Goal: Task Accomplishment & Management: Complete application form

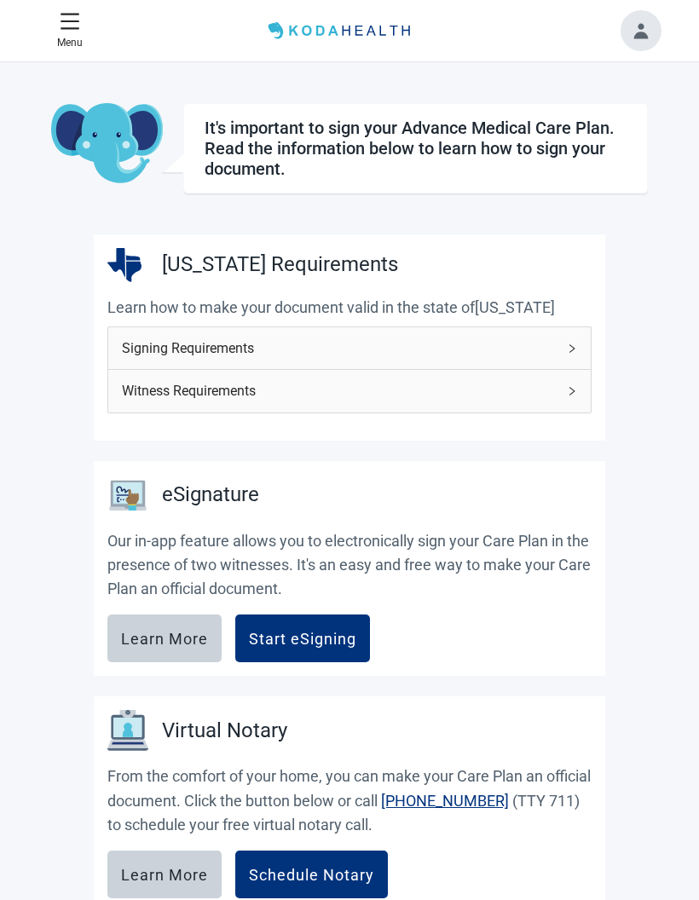
click at [538, 350] on span "Signing Requirements" at bounding box center [339, 348] width 435 height 21
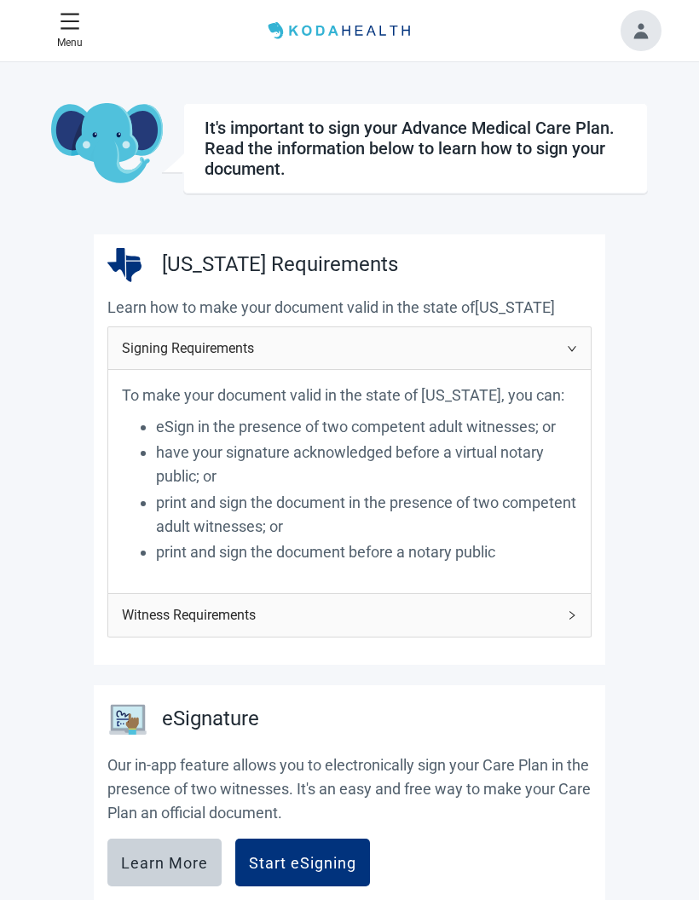
click at [518, 606] on span "Witness Requirements" at bounding box center [339, 614] width 435 height 21
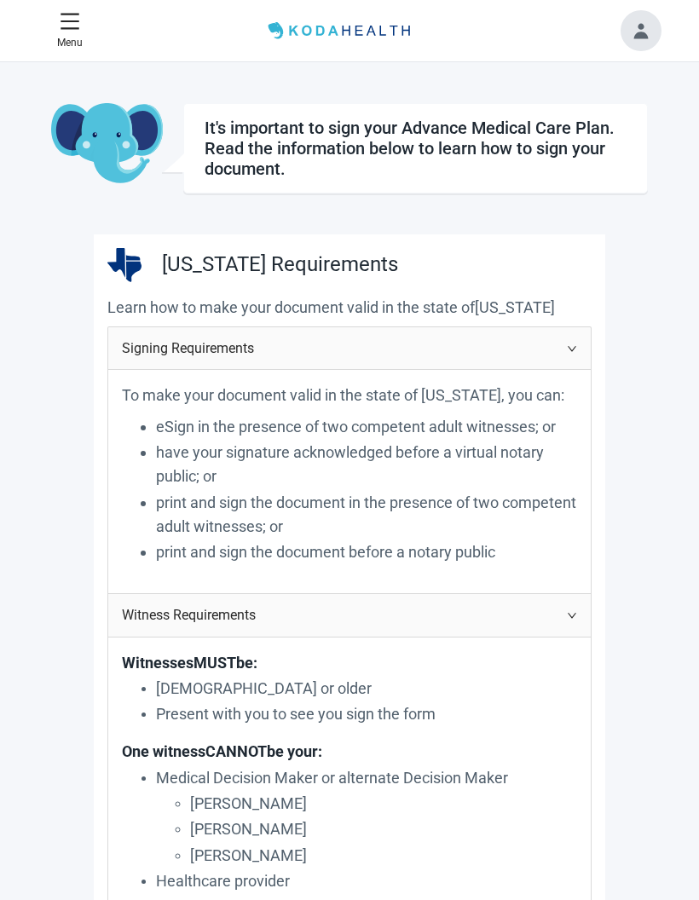
click at [572, 352] on icon "right" at bounding box center [572, 348] width 10 height 10
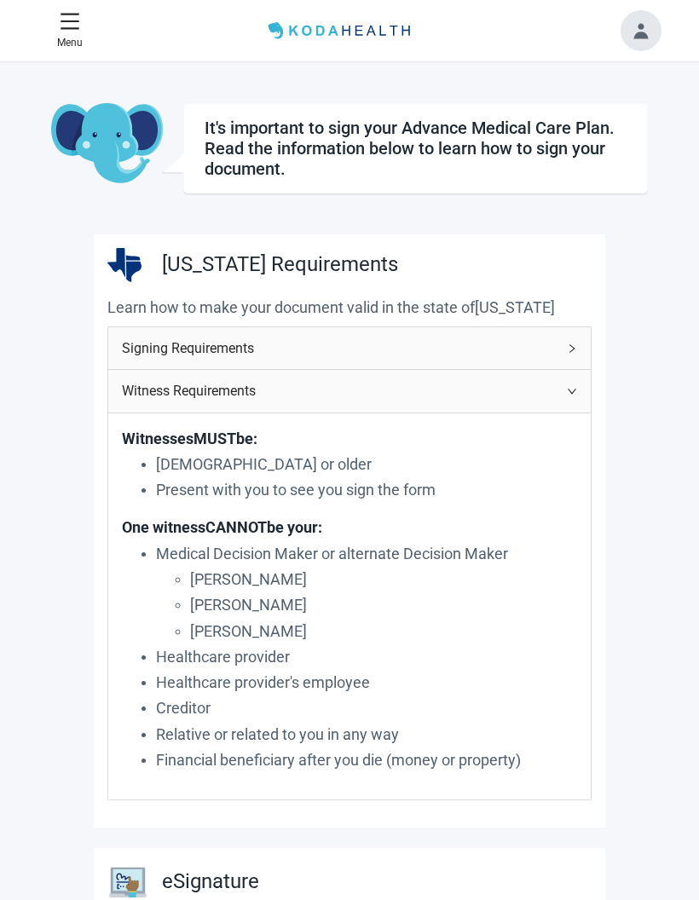
click at [80, 54] on button "Menu" at bounding box center [69, 31] width 39 height 54
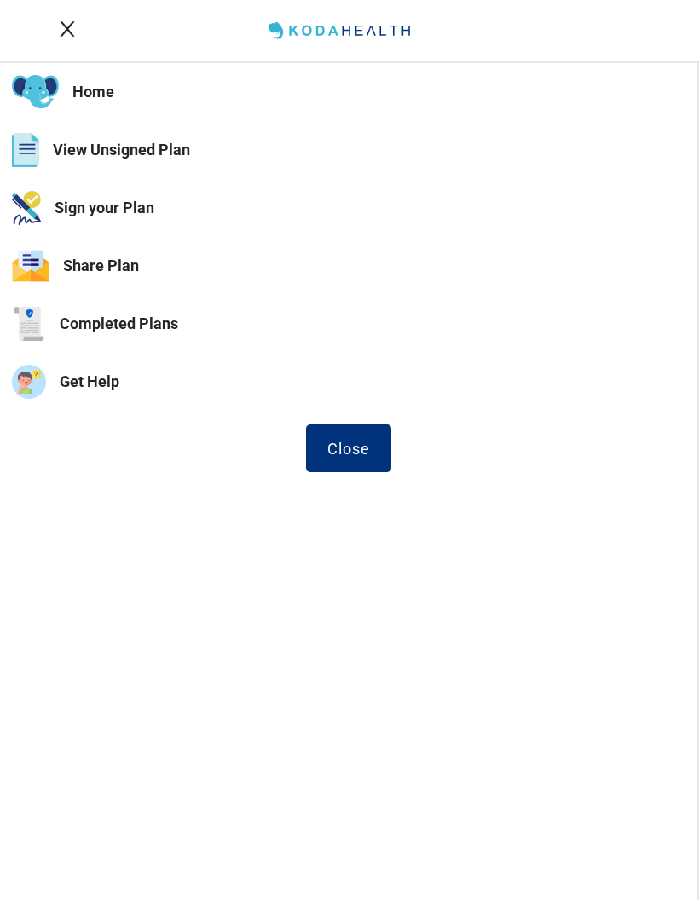
click at [172, 160] on button "View Unsigned Plan" at bounding box center [348, 150] width 697 height 58
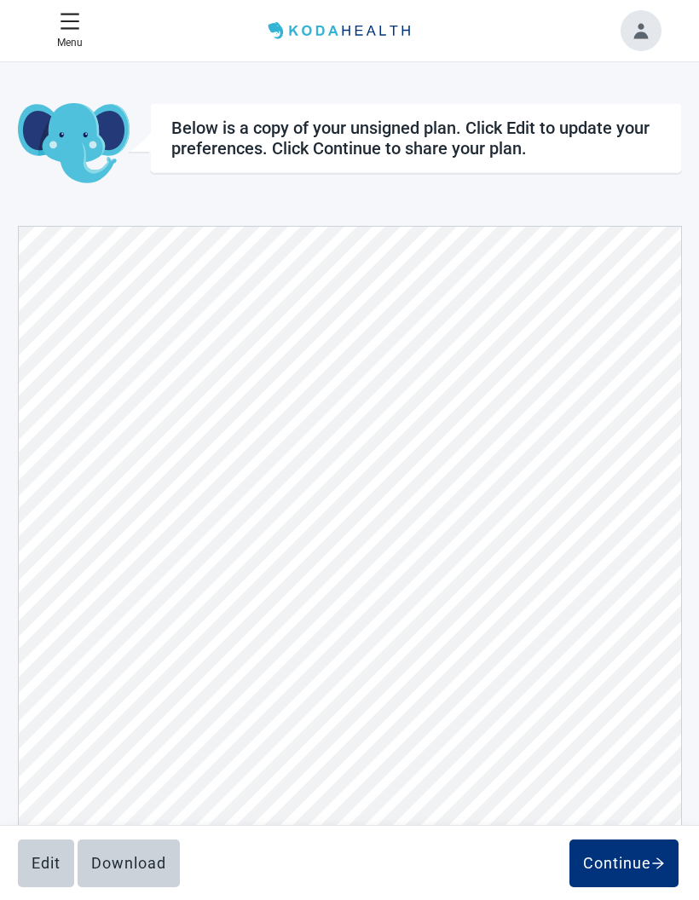
scroll to position [2747, 0]
click at [43, 852] on button "Edit" at bounding box center [46, 864] width 56 height 48
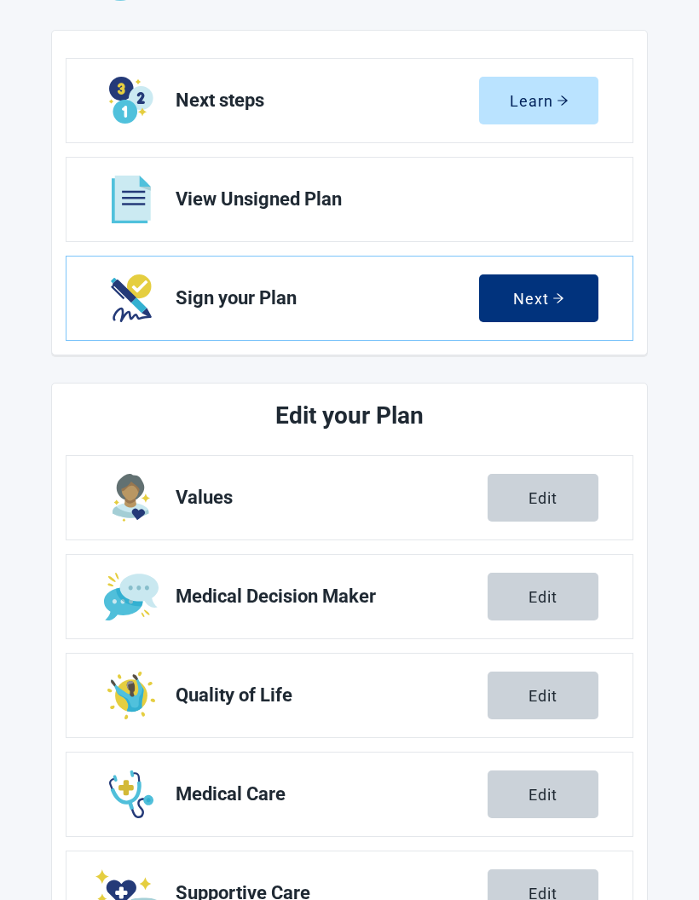
scroll to position [182, 0]
click at [509, 782] on button "Edit" at bounding box center [543, 794] width 111 height 48
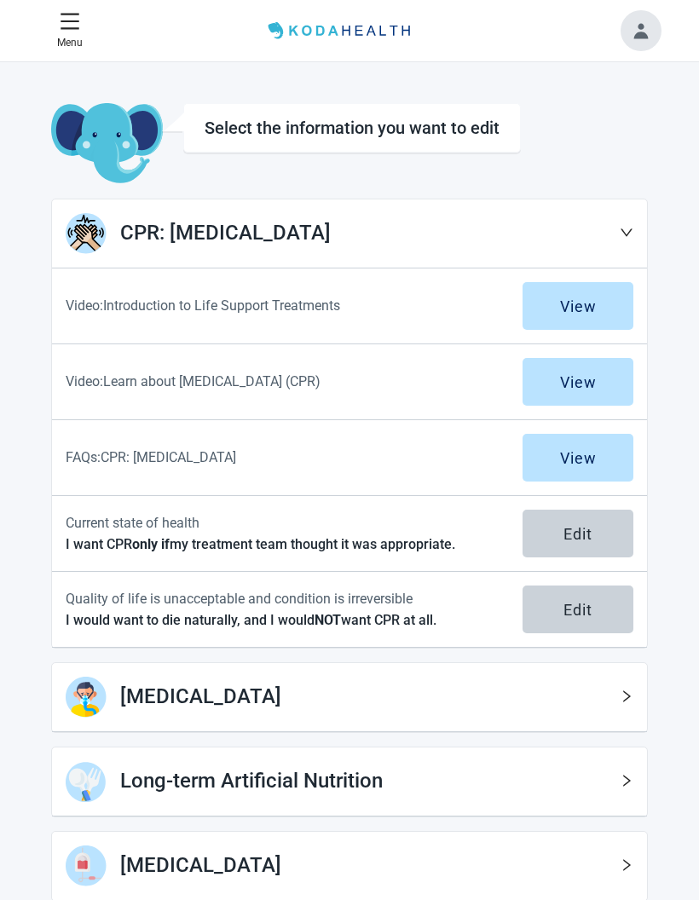
click at [572, 529] on div "Edit" at bounding box center [577, 533] width 29 height 17
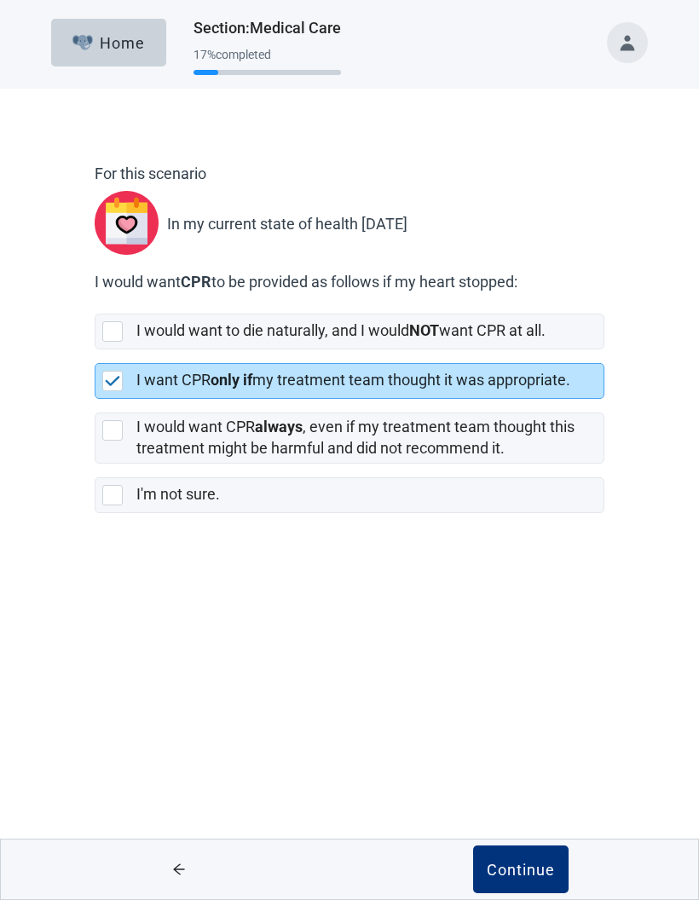
click at [131, 332] on div "I would want to die naturally, and I would NOT want CPR at all." at bounding box center [349, 331] width 508 height 34
click at [95, 301] on input "I would want to die naturally, and I would NOT want CPR at all." at bounding box center [95, 300] width 1 height 1
checkbox input "true"
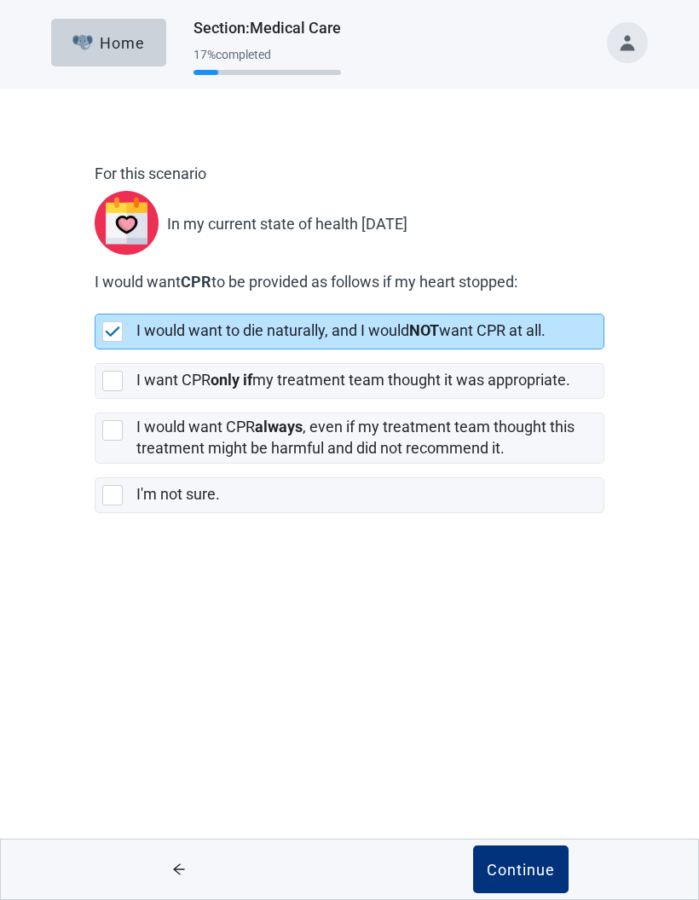
checkbox input "false"
click at [518, 863] on div "Continue" at bounding box center [521, 869] width 68 height 17
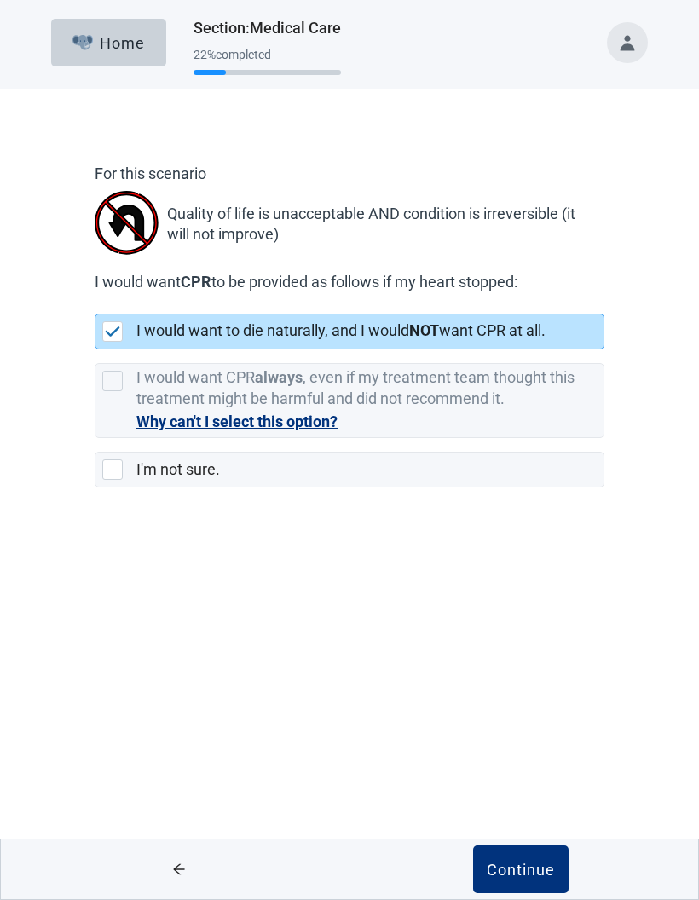
click at [498, 868] on div "Continue" at bounding box center [521, 869] width 68 height 17
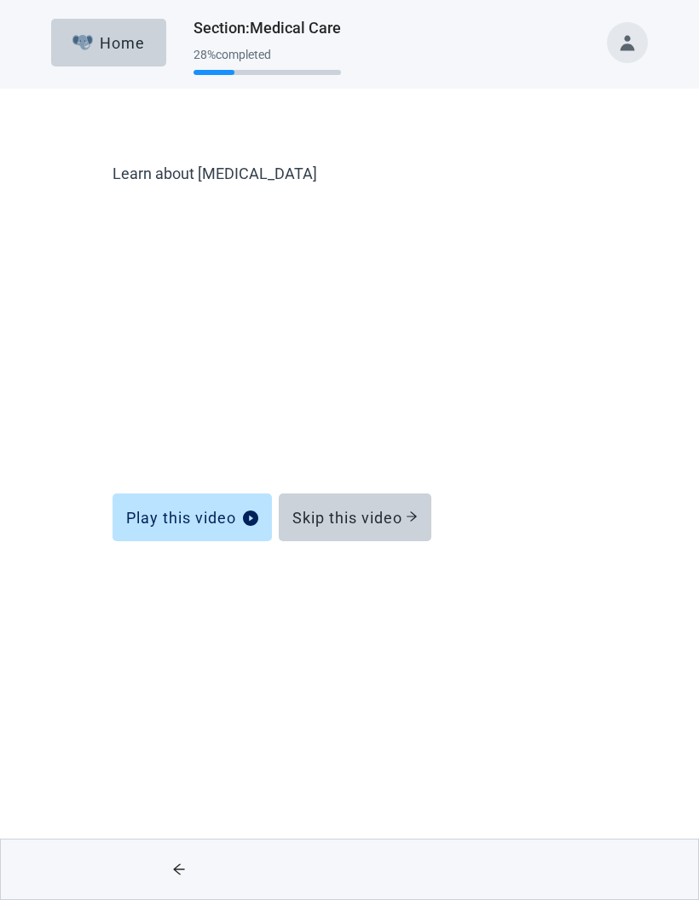
click at [90, 75] on div "Home Section : Medical Care 28 % completed" at bounding box center [349, 42] width 597 height 85
click at [89, 49] on img "button" at bounding box center [82, 42] width 21 height 15
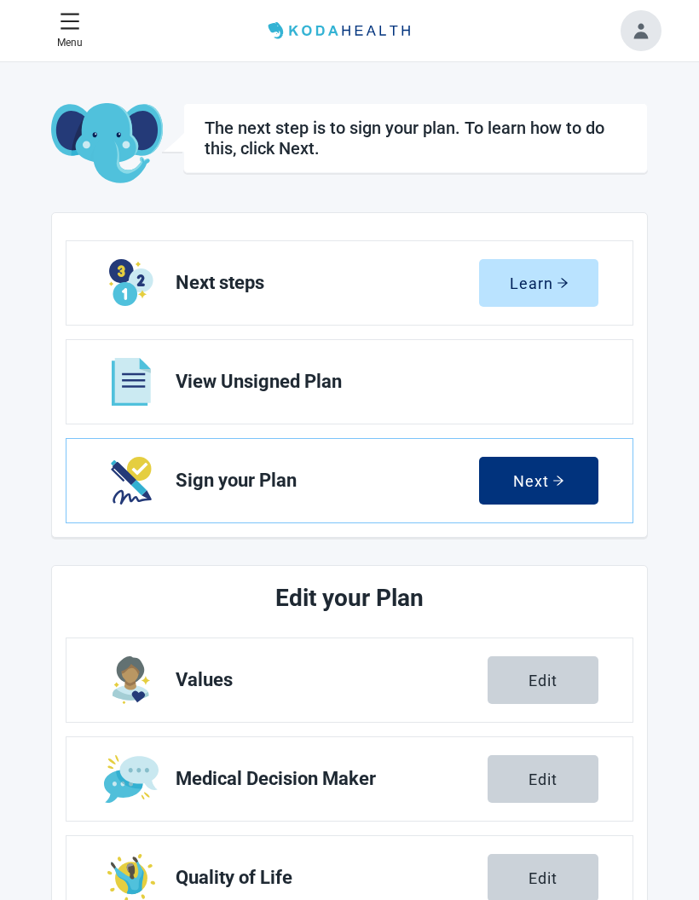
click at [73, 55] on button "Menu" at bounding box center [69, 31] width 39 height 54
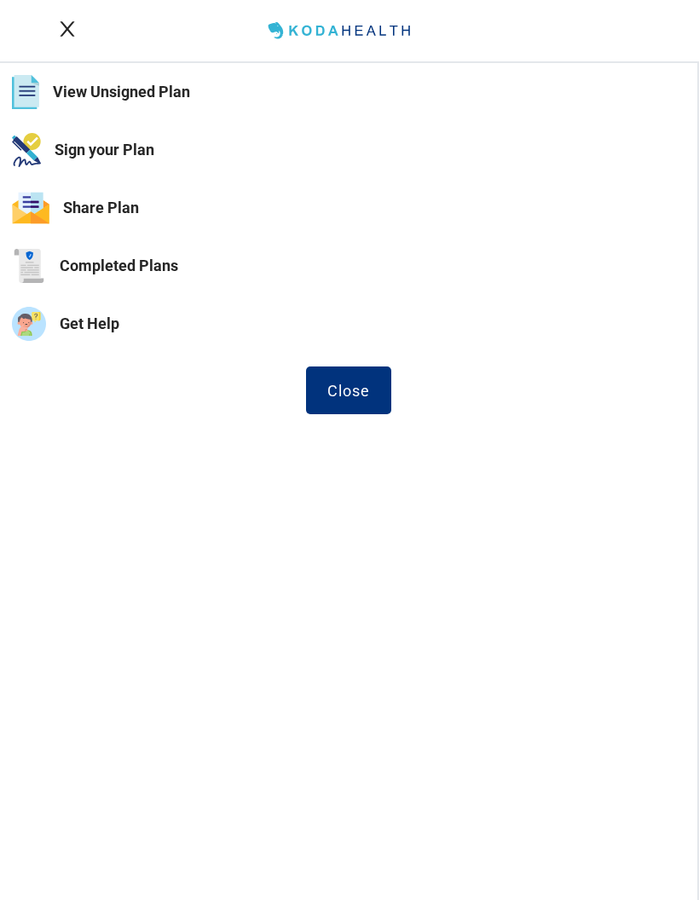
click at [77, 100] on button "View Unsigned Plan" at bounding box center [348, 92] width 697 height 58
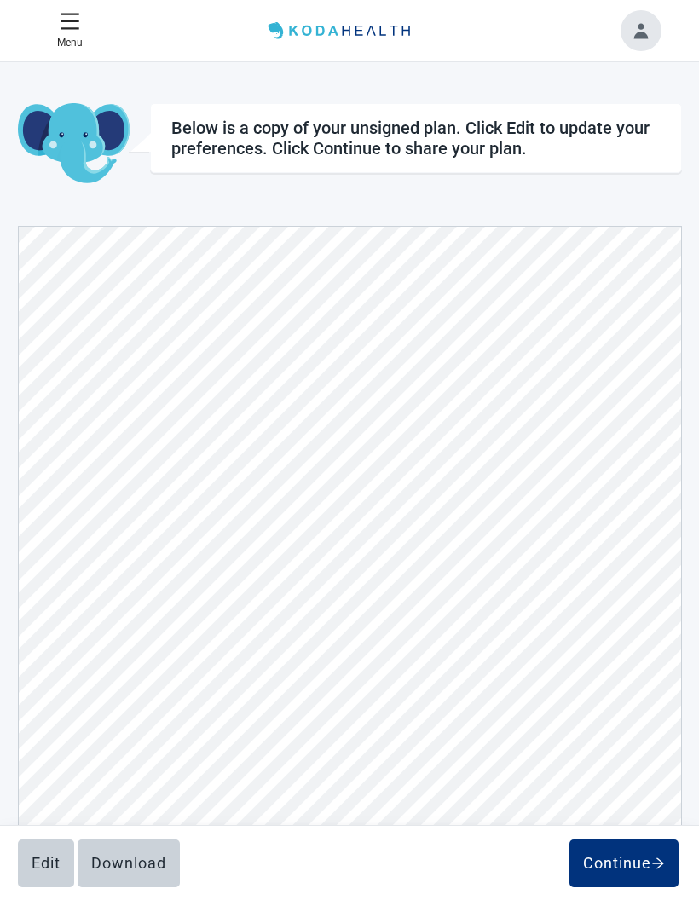
scroll to position [5043, 0]
click at [44, 846] on button "Edit" at bounding box center [46, 864] width 56 height 48
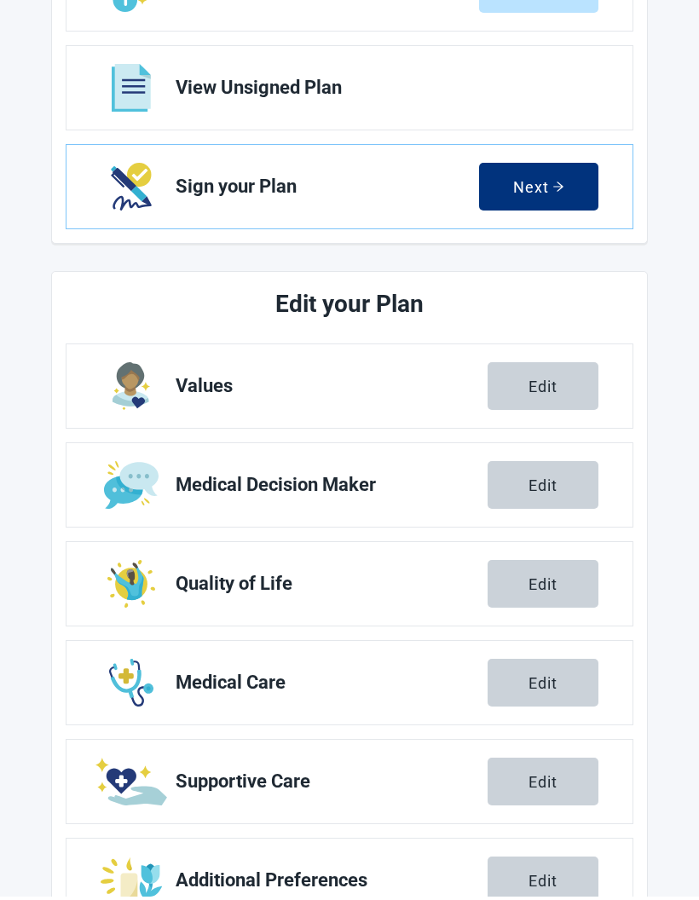
scroll to position [359, 0]
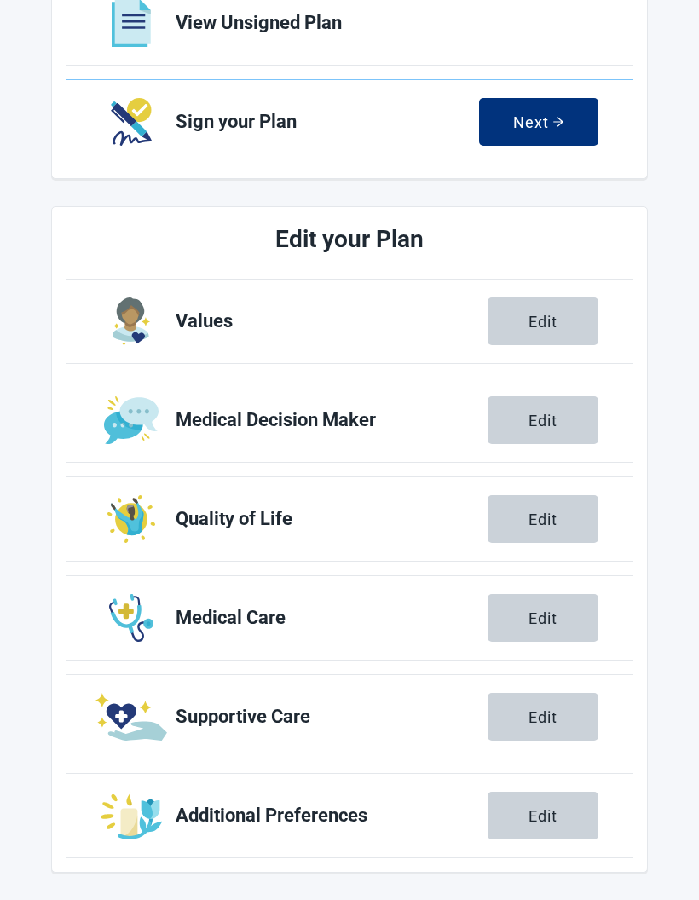
click at [547, 822] on div "Edit" at bounding box center [542, 815] width 29 height 17
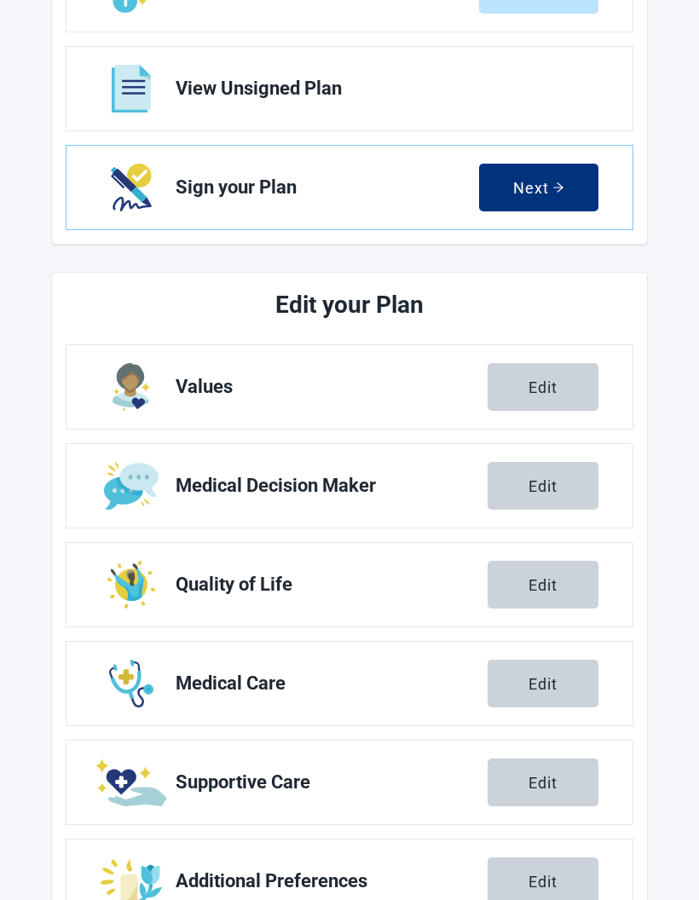
scroll to position [291, 0]
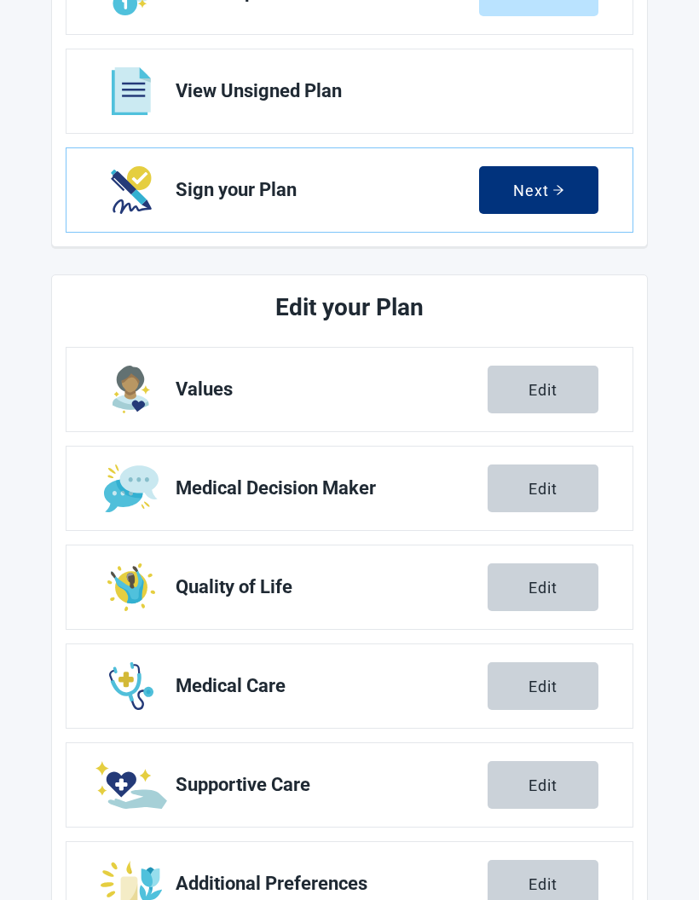
click at [505, 794] on button "Edit" at bounding box center [543, 785] width 111 height 48
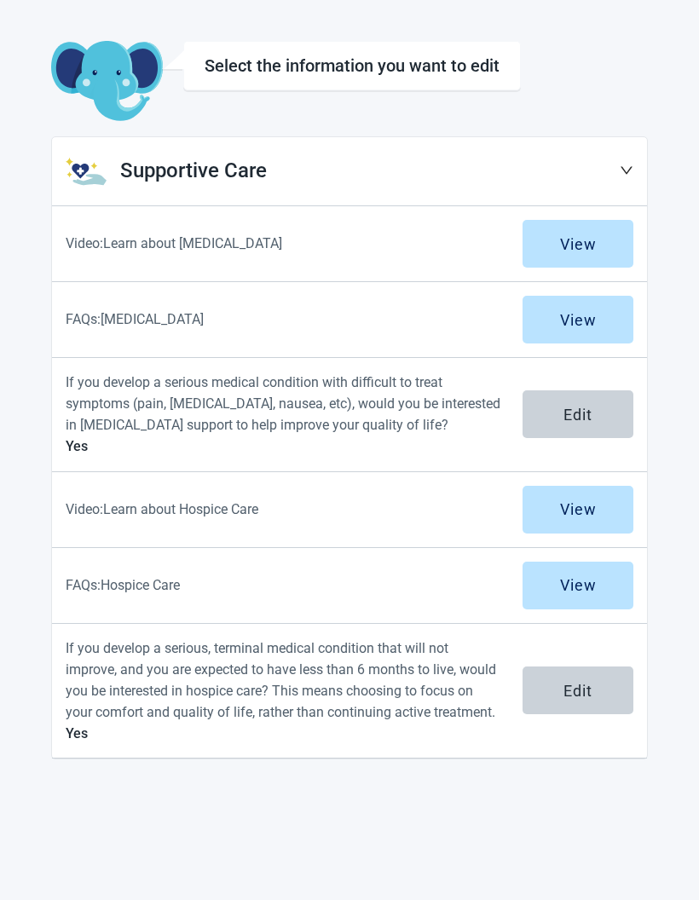
scroll to position [130, 0]
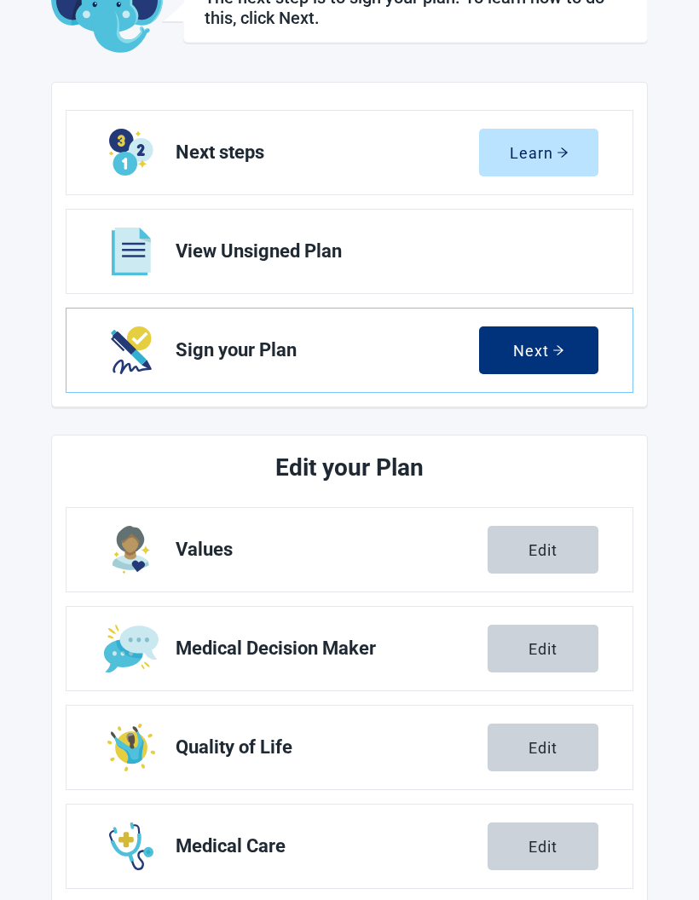
scroll to position [359, 0]
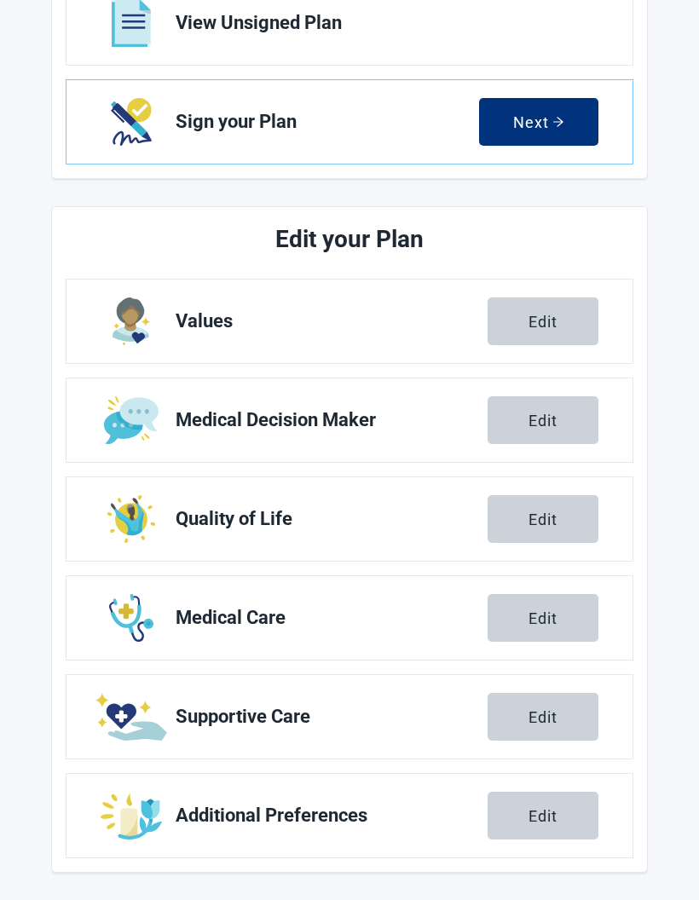
click at [170, 520] on link "Quality of Life Edit" at bounding box center [349, 519] width 566 height 84
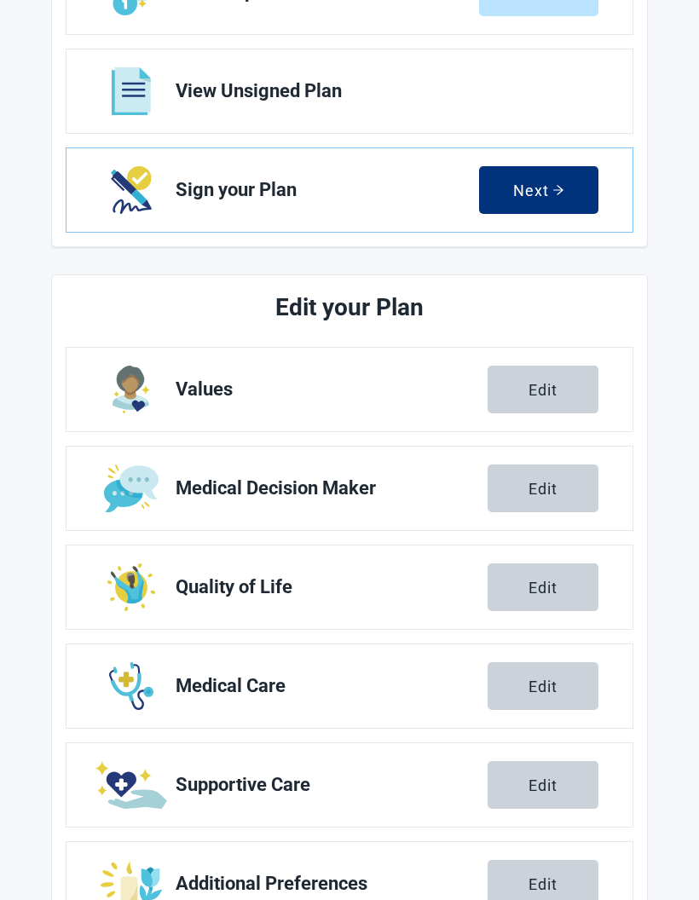
click at [529, 889] on div "Edit" at bounding box center [542, 883] width 29 height 17
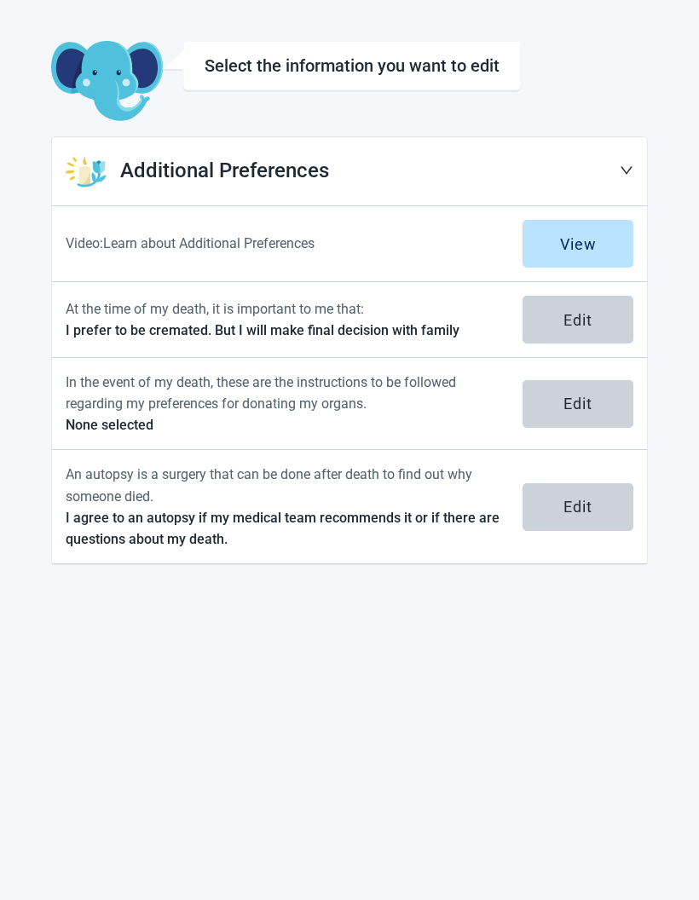
scroll to position [62, 0]
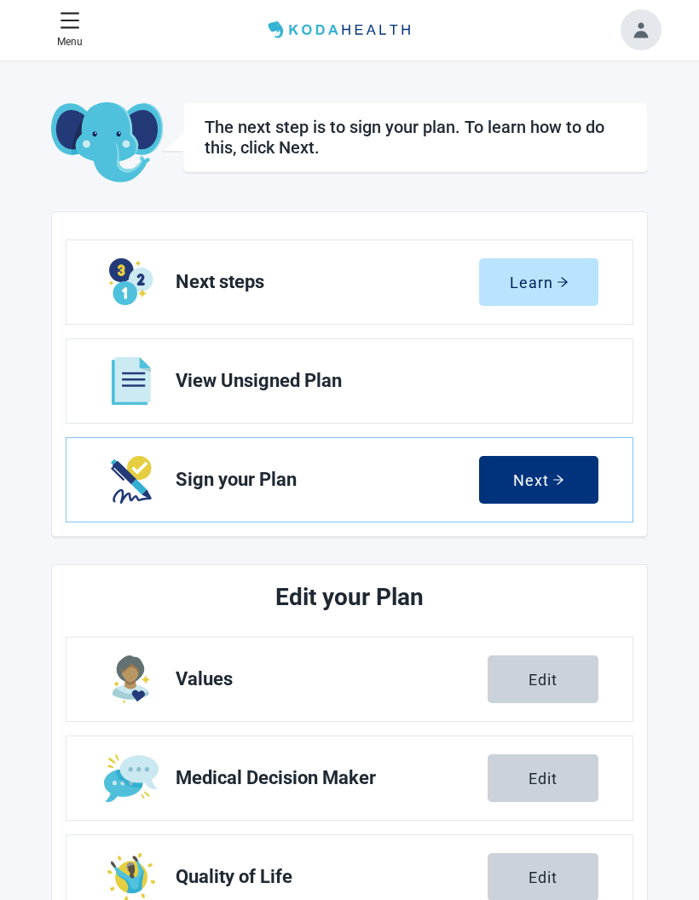
scroll to position [6, 0]
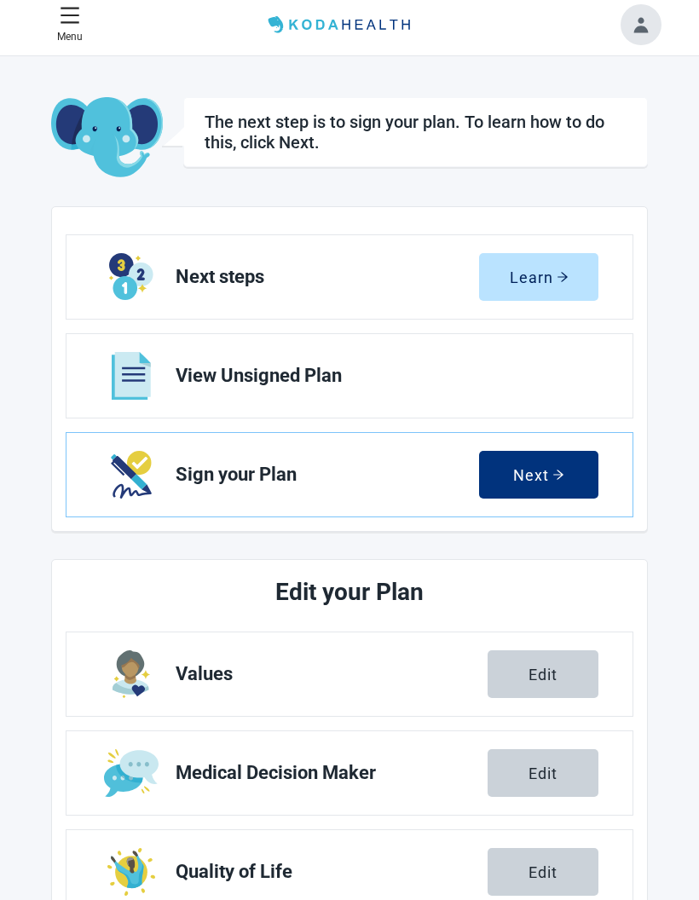
click at [193, 407] on link "View Unsigned Plan" at bounding box center [349, 376] width 566 height 84
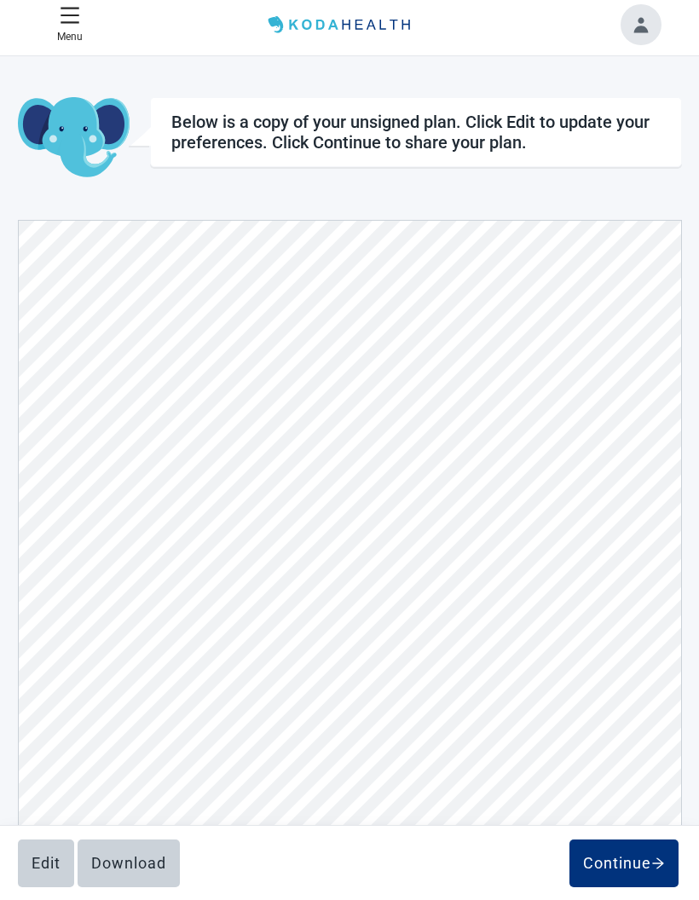
scroll to position [5118, 0]
click at [36, 863] on div "Edit" at bounding box center [46, 863] width 29 height 17
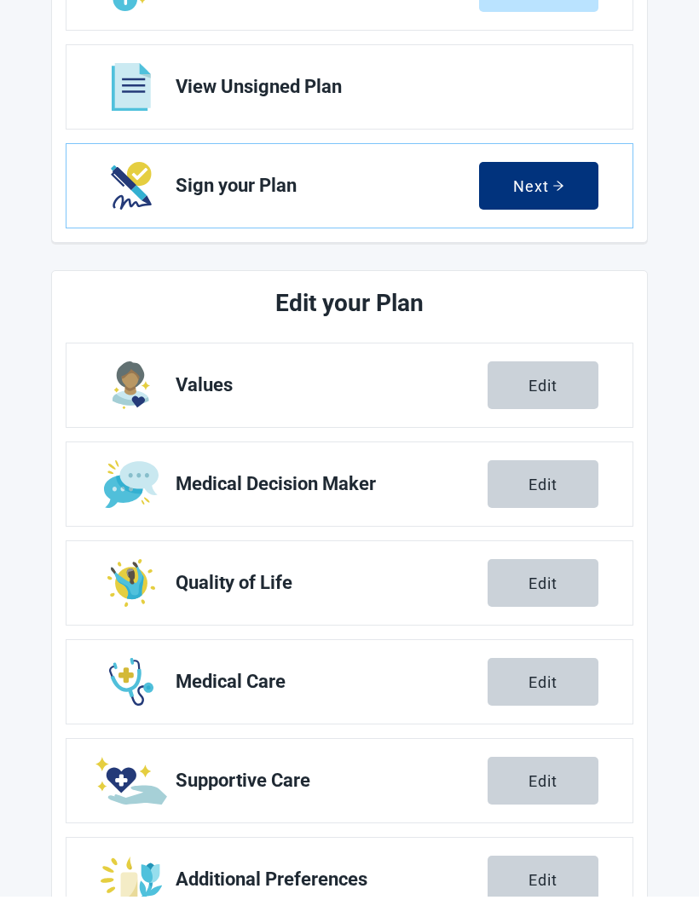
scroll to position [291, 0]
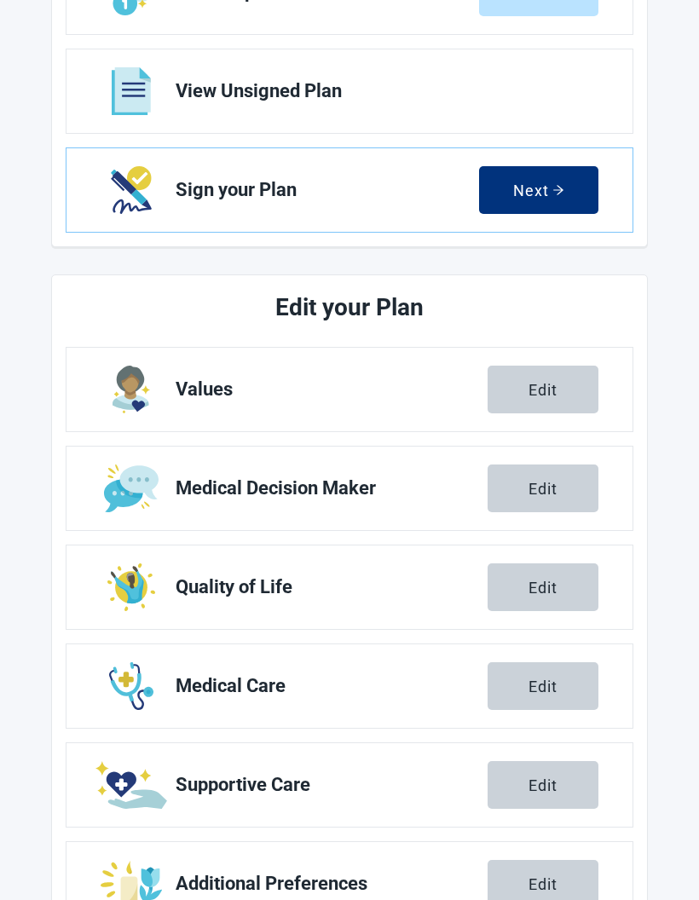
click at [517, 887] on button "Edit" at bounding box center [543, 884] width 111 height 48
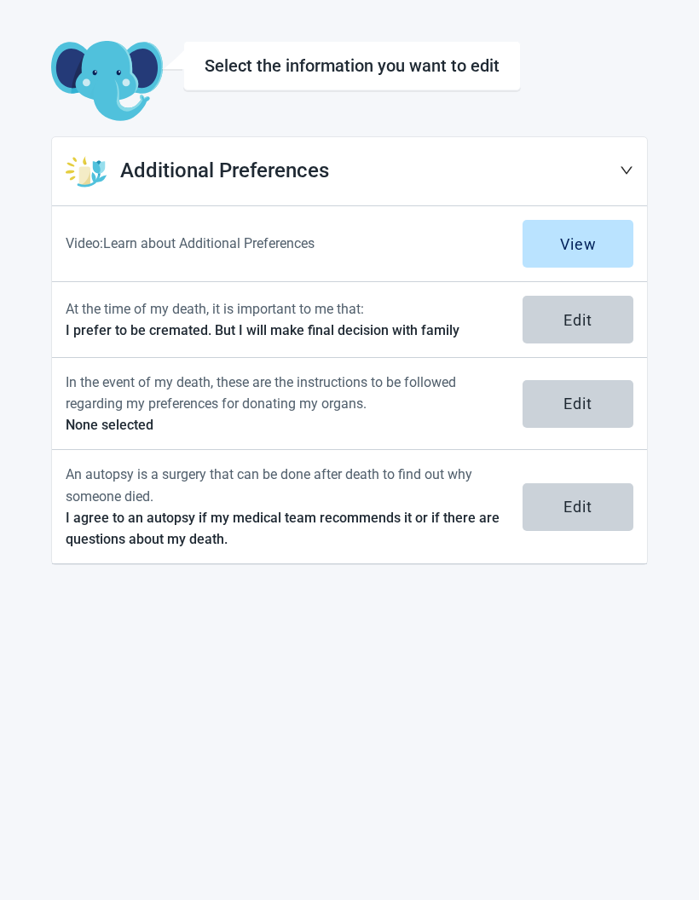
scroll to position [62, 0]
click at [569, 312] on div "Edit" at bounding box center [577, 319] width 29 height 17
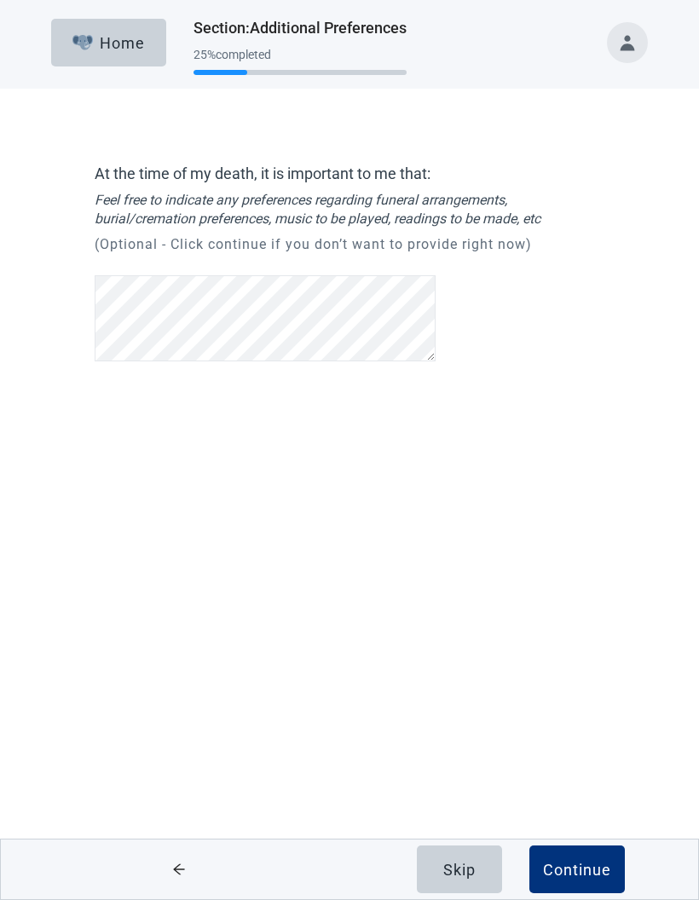
click at [567, 853] on button "Continue" at bounding box center [576, 869] width 95 height 48
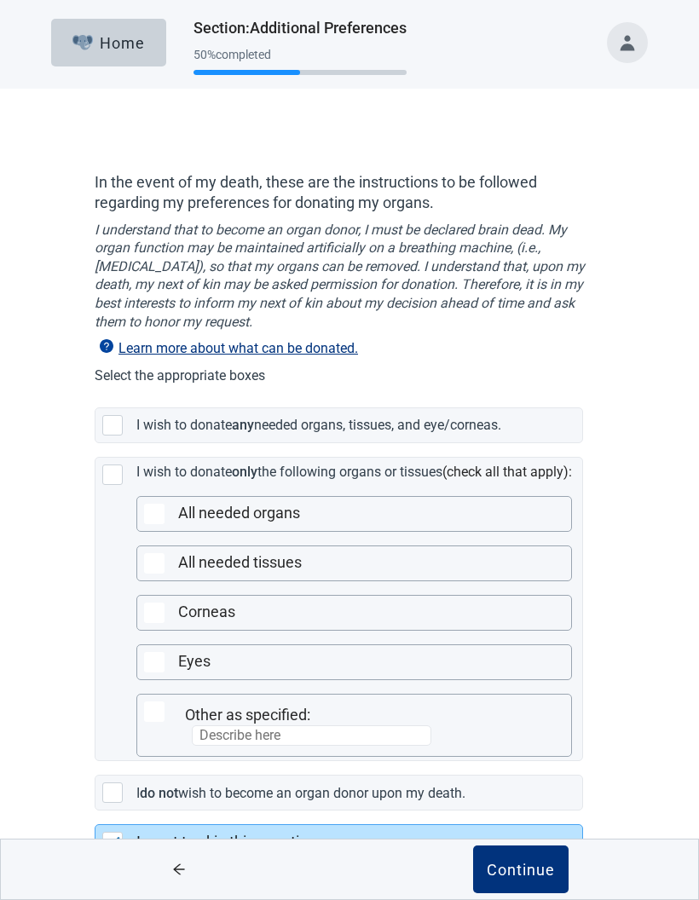
scroll to position [51, 0]
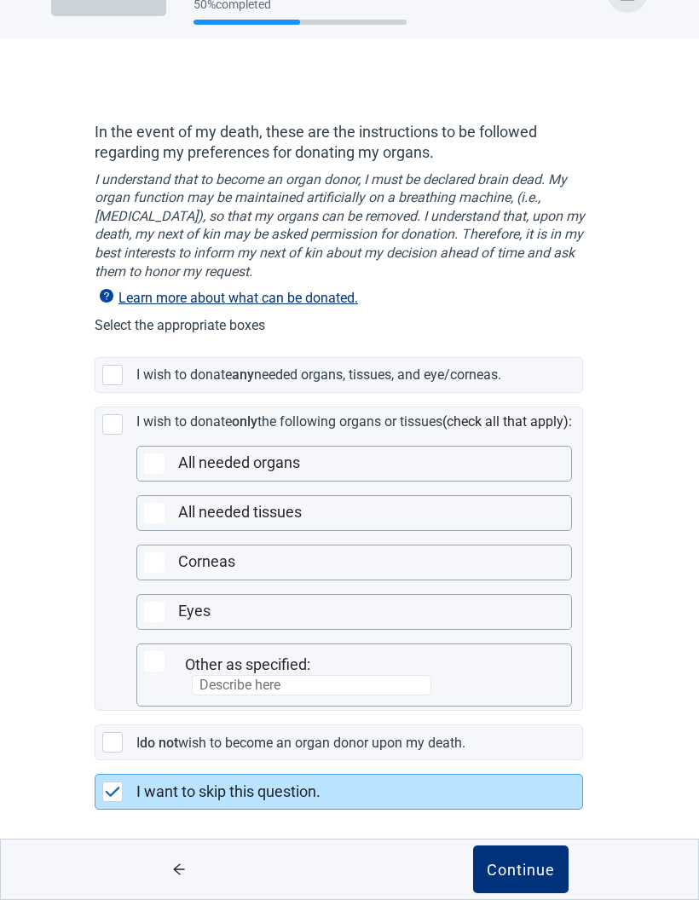
click at [120, 750] on div "Main content" at bounding box center [112, 742] width 20 height 20
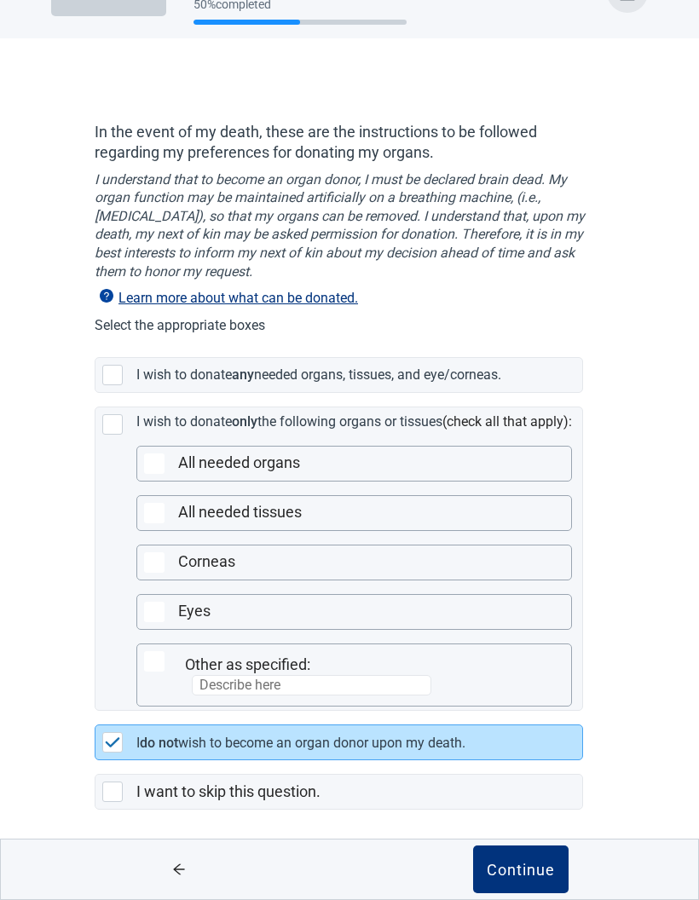
click at [494, 872] on div "Continue" at bounding box center [521, 869] width 68 height 17
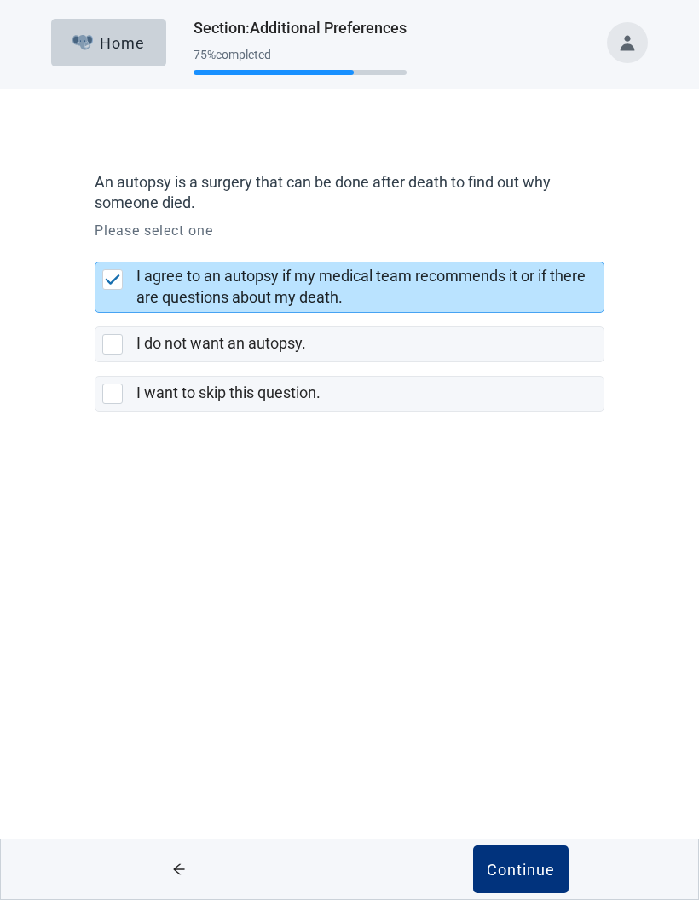
click at [78, 48] on img "button" at bounding box center [82, 42] width 21 height 15
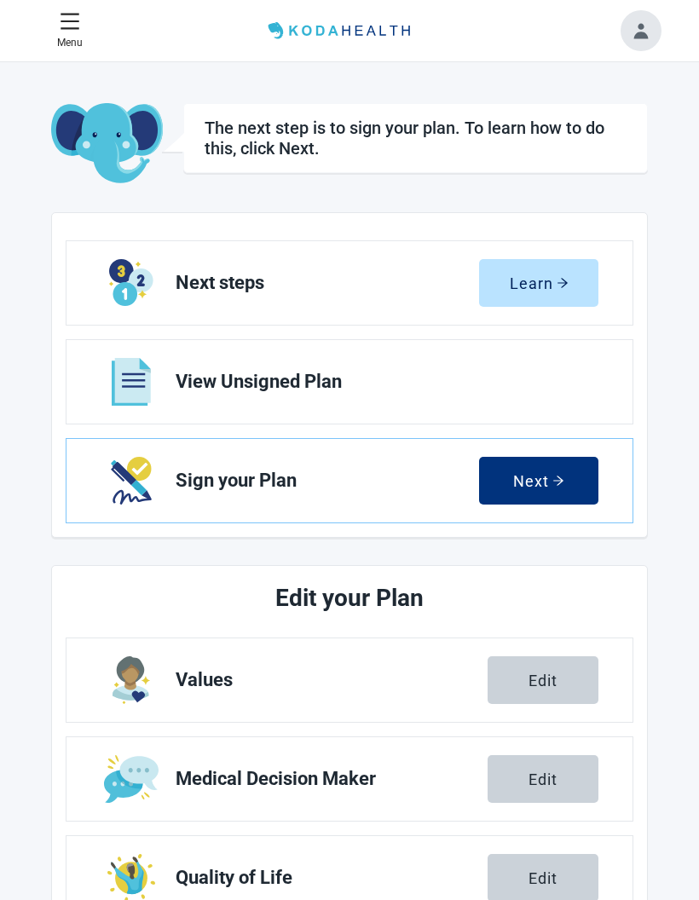
click at [171, 382] on link "View Unsigned Plan" at bounding box center [349, 382] width 566 height 84
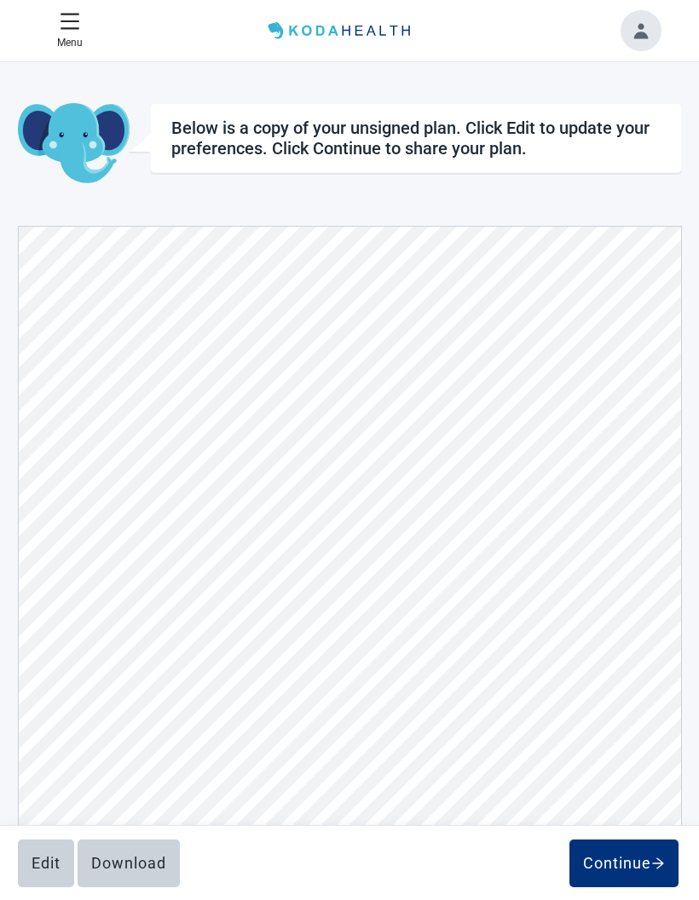
scroll to position [5248, 0]
click at [55, 868] on div "Edit" at bounding box center [46, 863] width 29 height 17
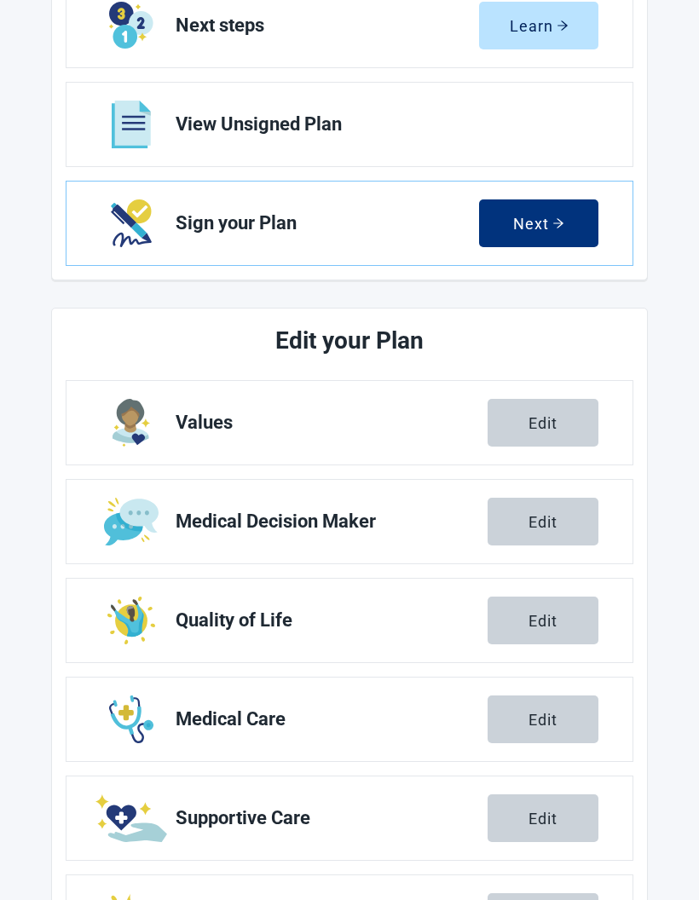
scroll to position [291, 0]
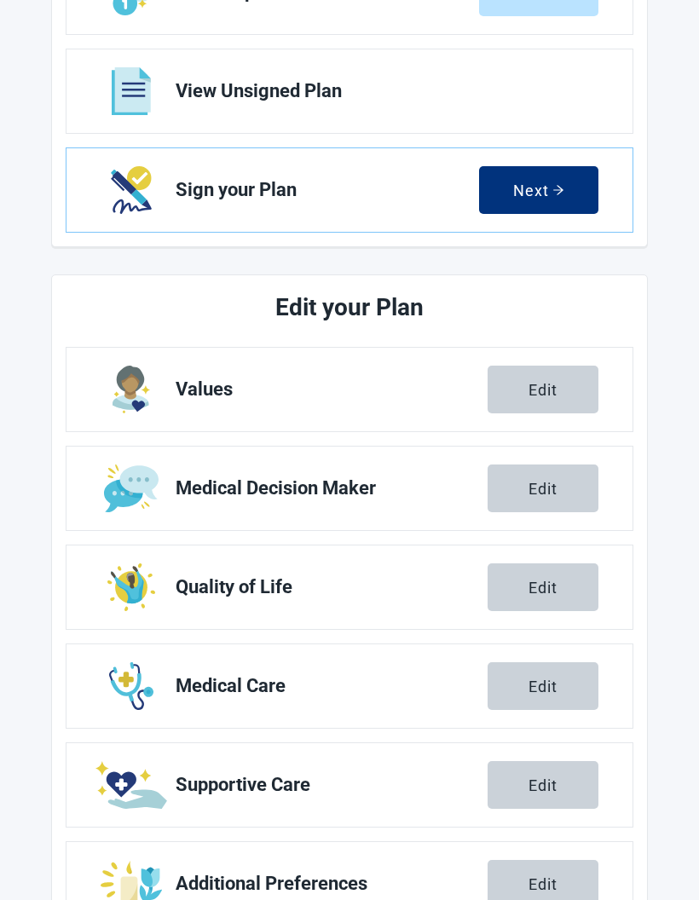
click at [525, 889] on button "Edit" at bounding box center [543, 884] width 111 height 48
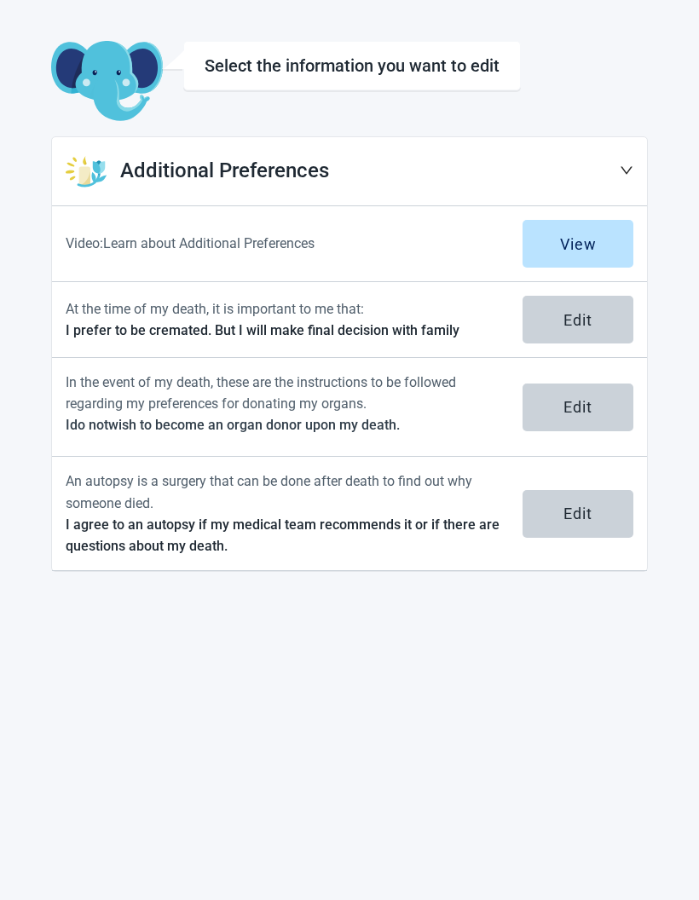
scroll to position [62, 0]
click at [594, 314] on button "Edit" at bounding box center [577, 320] width 111 height 48
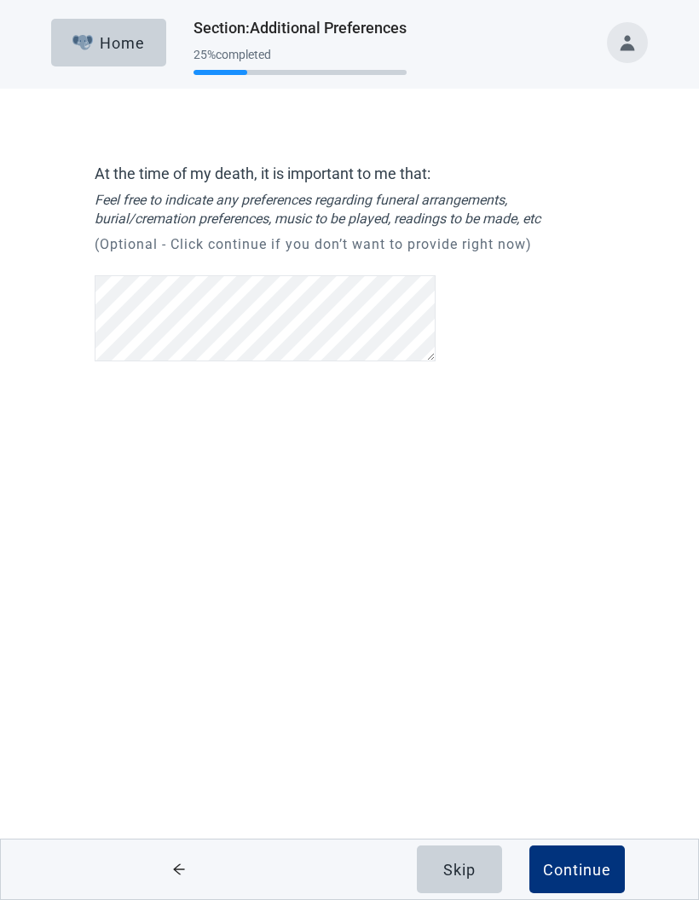
click at [571, 872] on div "Continue" at bounding box center [577, 869] width 68 height 17
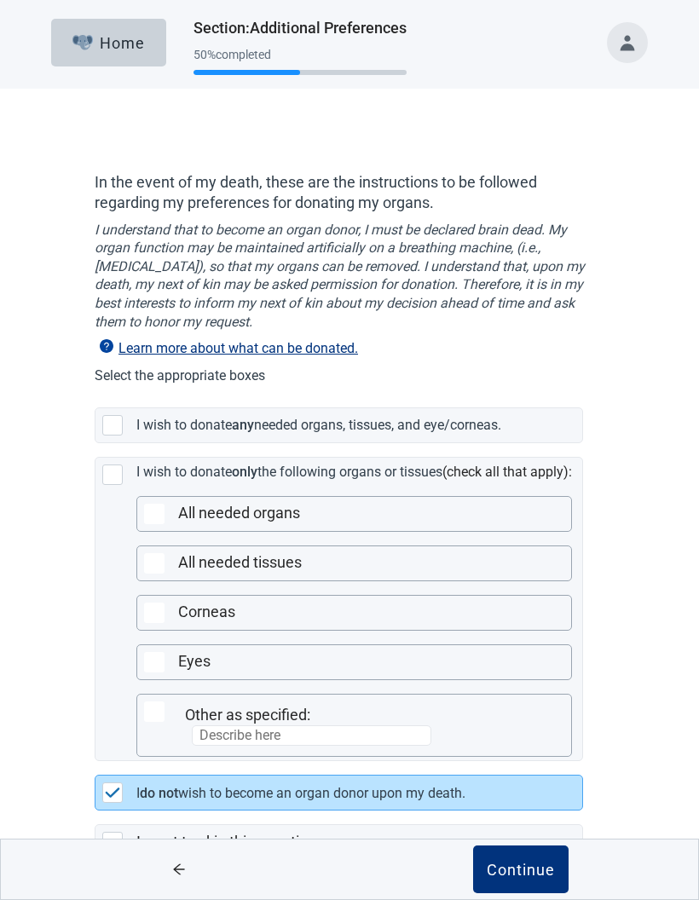
scroll to position [51, 0]
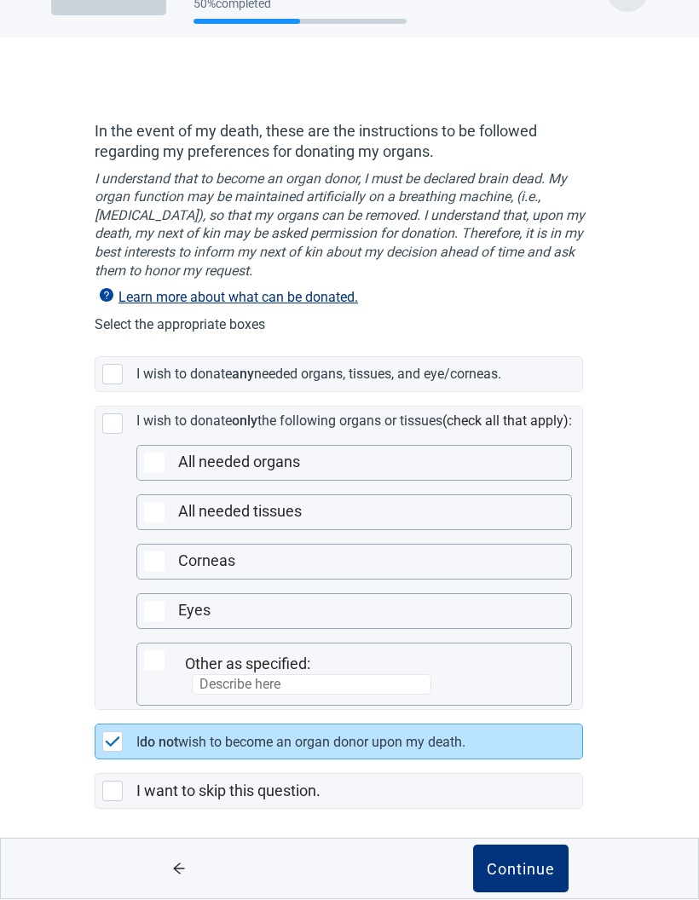
click at [516, 873] on div "Continue" at bounding box center [521, 869] width 68 height 17
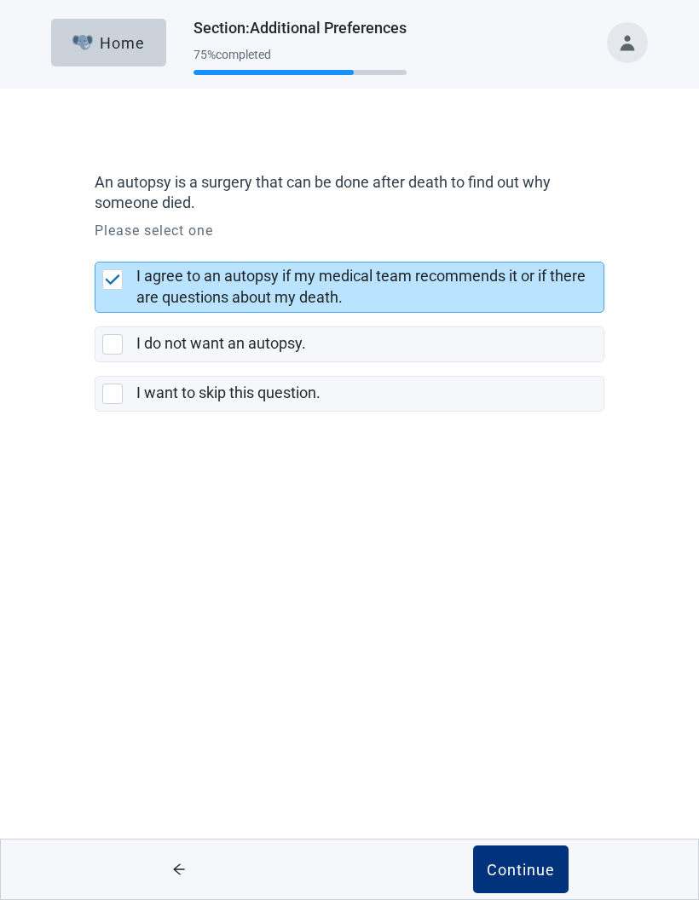
click at [116, 345] on div "I do not want an autopsy., checkbox, not selected" at bounding box center [112, 344] width 20 height 20
click at [95, 314] on input "I do not want an autopsy." at bounding box center [95, 313] width 1 height 1
checkbox input "true"
checkbox input "false"
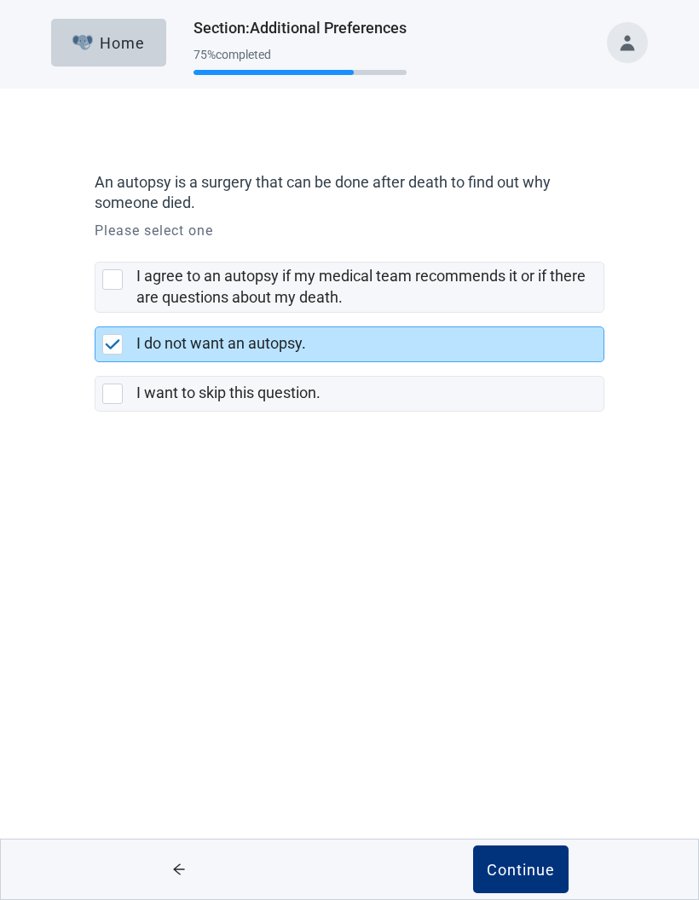
click at [518, 869] on div "Continue" at bounding box center [521, 869] width 68 height 17
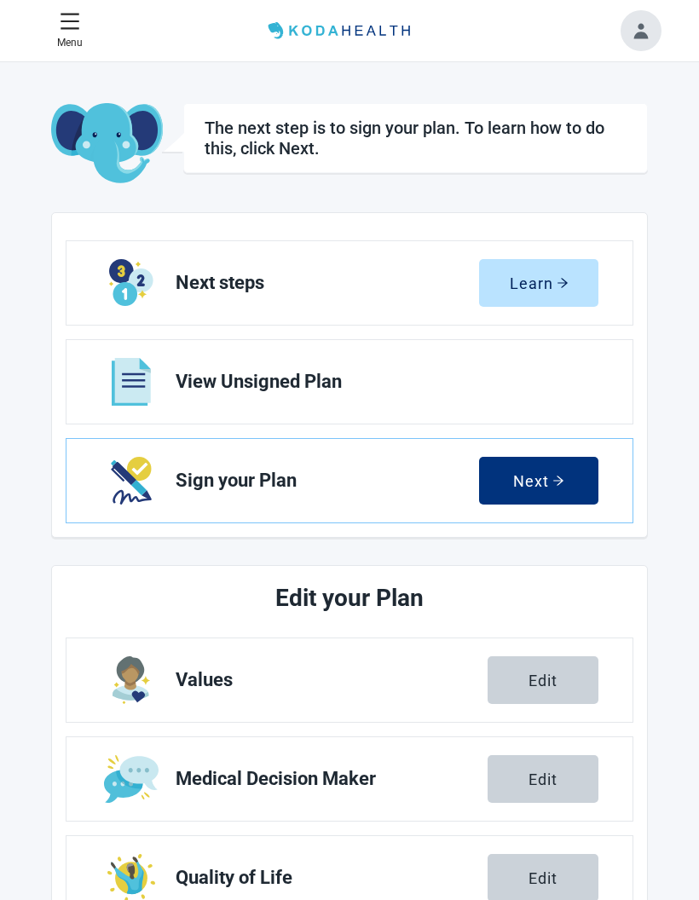
click at [218, 379] on span "View Unsigned Plan" at bounding box center [380, 382] width 409 height 20
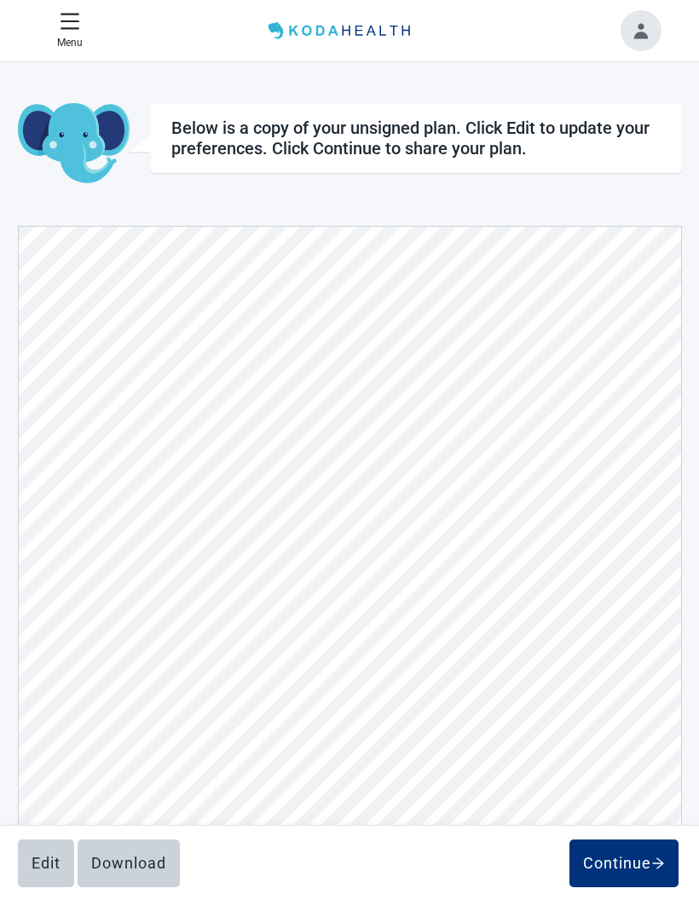
scroll to position [7581, 0]
click at [615, 867] on div "Continue" at bounding box center [624, 863] width 82 height 17
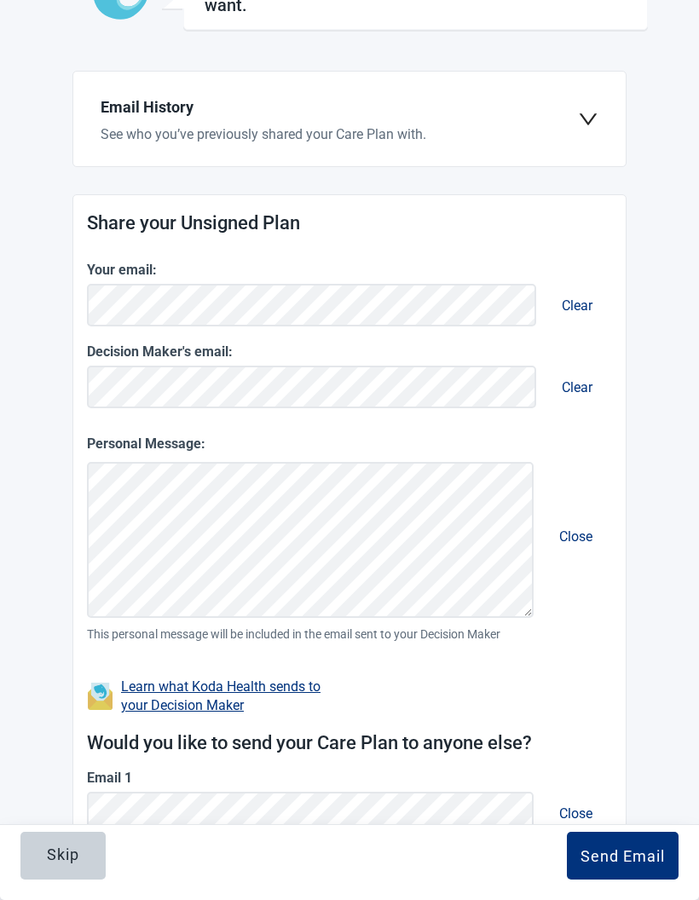
scroll to position [232, 0]
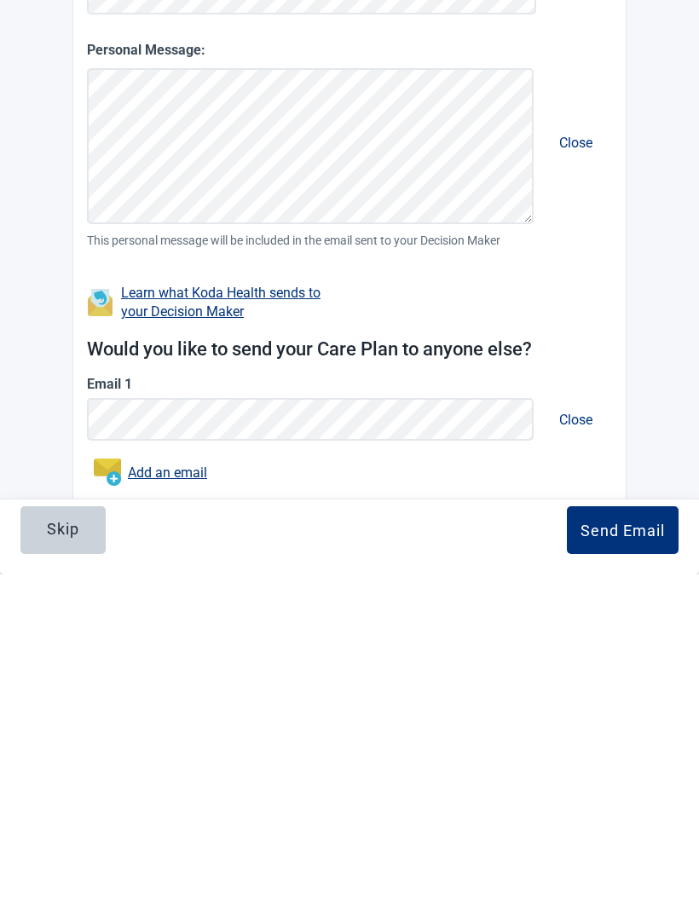
click at [590, 832] on button "Send Email" at bounding box center [623, 856] width 112 height 48
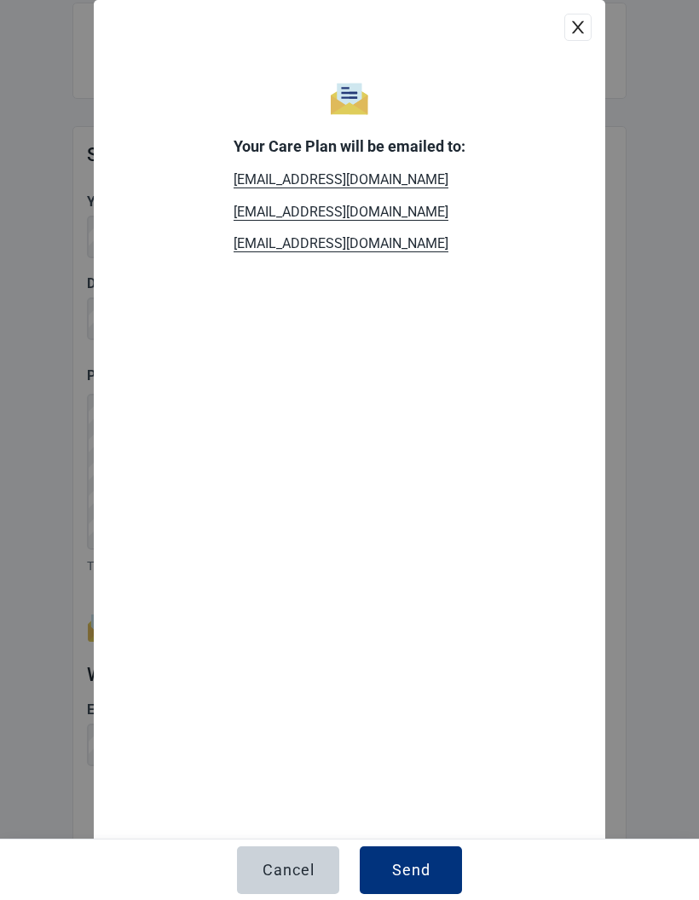
click at [418, 869] on div "Send" at bounding box center [411, 870] width 38 height 17
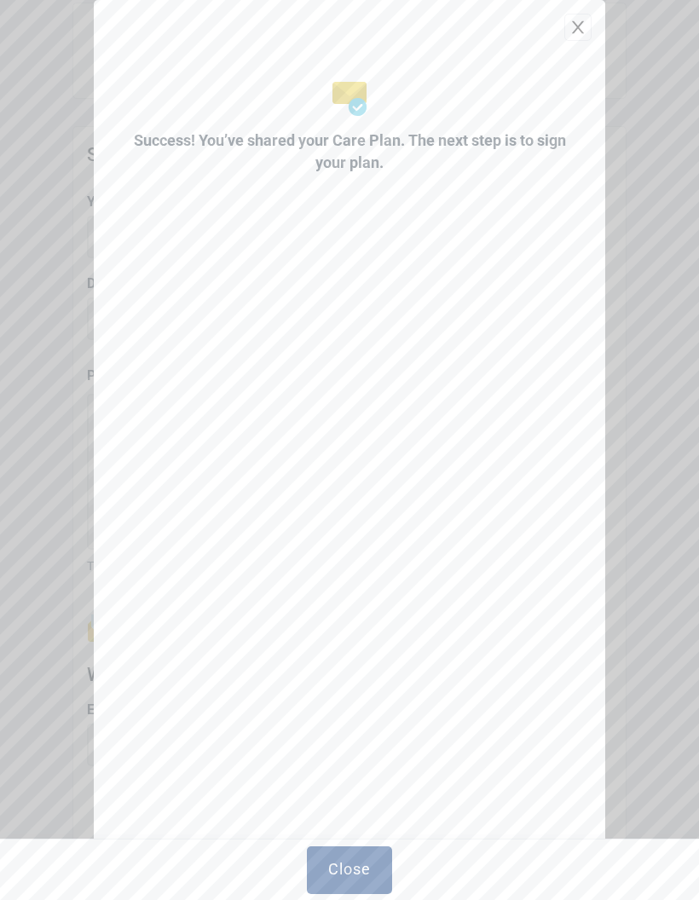
click at [575, 24] on icon "close" at bounding box center [578, 27] width 12 height 13
